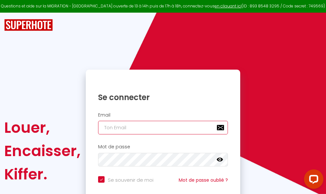
click at [175, 127] on input "email" at bounding box center [163, 128] width 130 height 14
type input "m"
checkbox input "true"
type input "ma"
checkbox input "true"
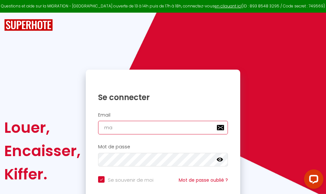
type input "mar"
checkbox input "true"
type input "marc"
checkbox input "true"
type input "marcd"
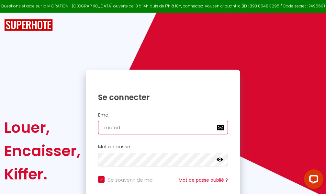
checkbox input "true"
type input "marcdp"
checkbox input "true"
type input "marcdpo"
checkbox input "true"
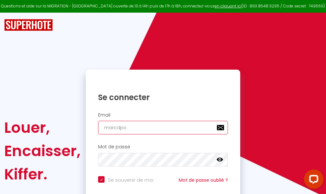
type input "marcdpoz"
checkbox input "true"
type input "marcdpoz."
checkbox input "true"
type input "marcdpoz.l"
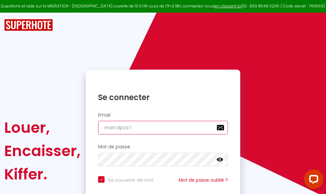
checkbox input "true"
type input "marcdpoz.lo"
checkbox input "true"
type input "marcdpoz.loc"
checkbox input "true"
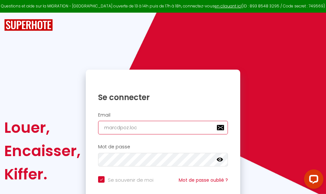
type input "marcdpoz.loca"
checkbox input "true"
type input "marcdpoz.locat"
checkbox input "true"
type input "marcdpoz.locati"
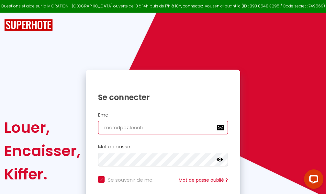
checkbox input "true"
type input "marcdpoz.locatio"
checkbox input "true"
type input "marcdpoz.location"
checkbox input "true"
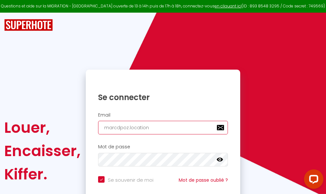
type input "marcdpoz.location@"
checkbox input "true"
type input "marcdpoz.location@g"
checkbox input "true"
type input "marcdpoz.location@gm"
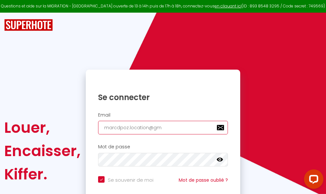
checkbox input "true"
type input "marcdpoz.location@gma"
checkbox input "true"
type input "marcdpoz.location@gmai"
checkbox input "true"
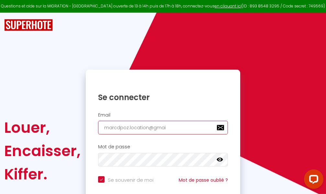
type input "[EMAIL_ADDRESS]"
checkbox input "true"
type input "[EMAIL_ADDRESS]."
checkbox input "true"
type input "marcdpoz.location@gmail.c"
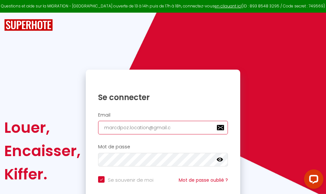
checkbox input "true"
type input "[EMAIL_ADDRESS][DOMAIN_NAME]"
checkbox input "true"
type input "[EMAIL_ADDRESS][DOMAIN_NAME]"
checkbox input "true"
